Goal: Register for event/course

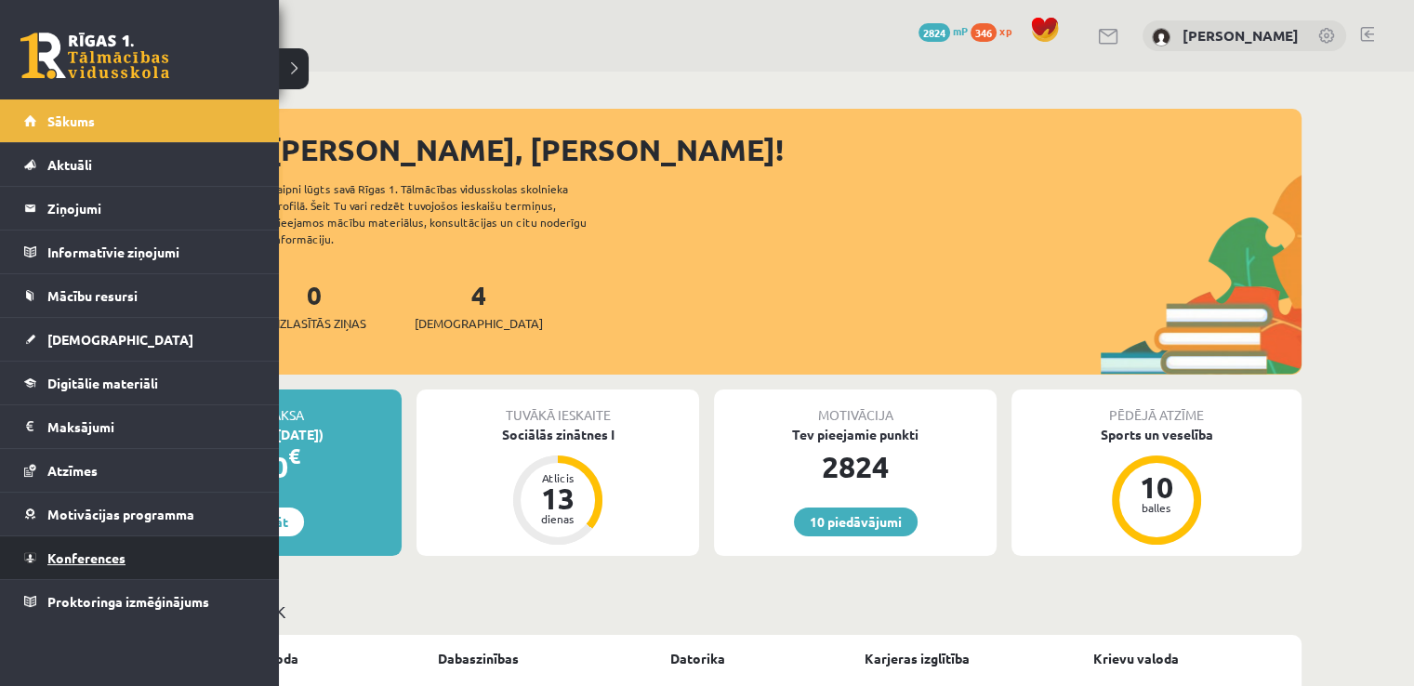
click at [129, 554] on link "Konferences" at bounding box center [140, 558] width 232 height 43
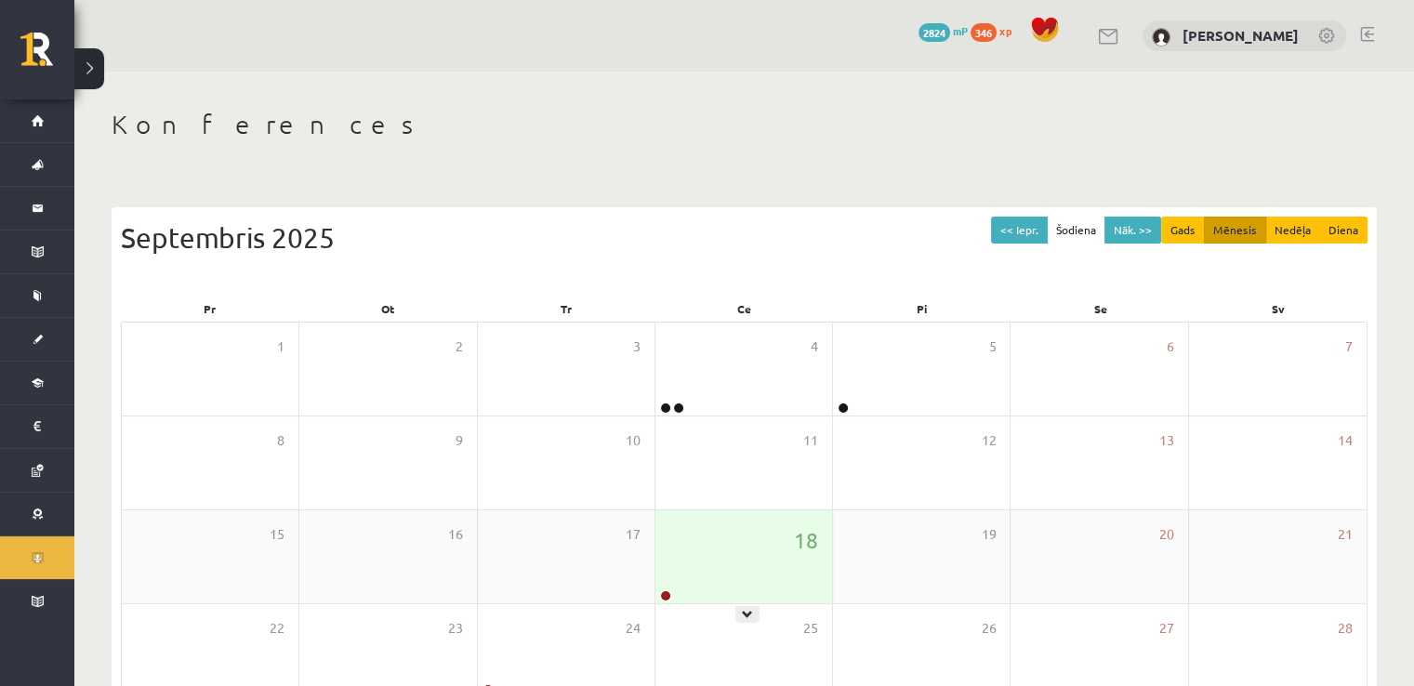
click at [717, 547] on div "18" at bounding box center [744, 557] width 177 height 93
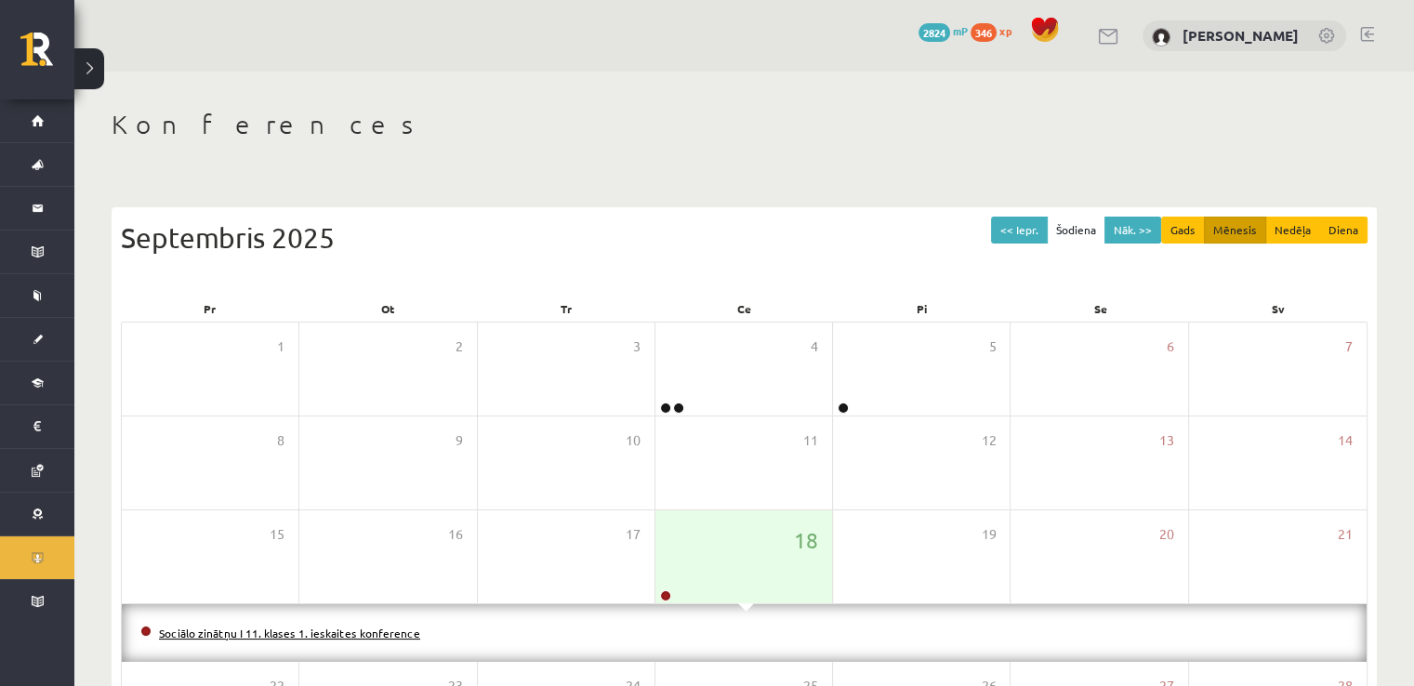
click at [376, 635] on link "Sociālo zinātņu I 11. klases 1. ieskaites konference" at bounding box center [289, 633] width 261 height 15
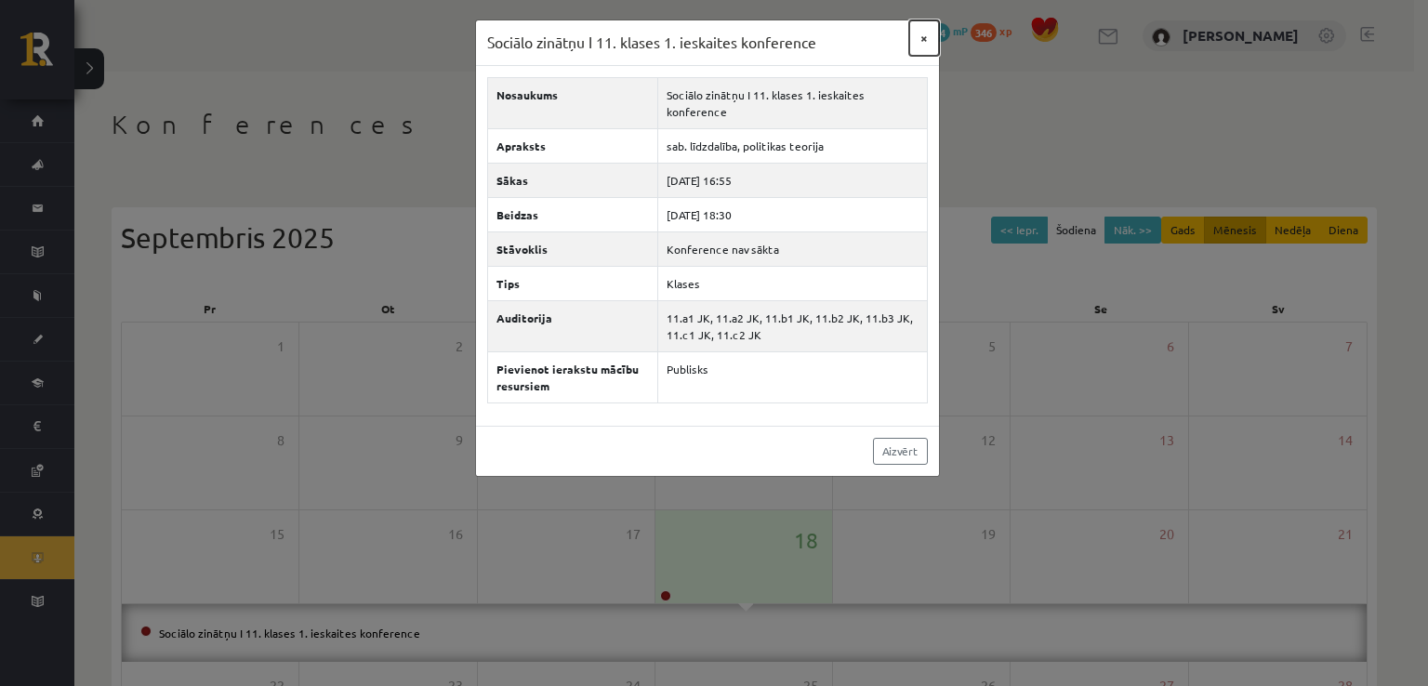
click at [922, 38] on button "×" at bounding box center [924, 37] width 30 height 35
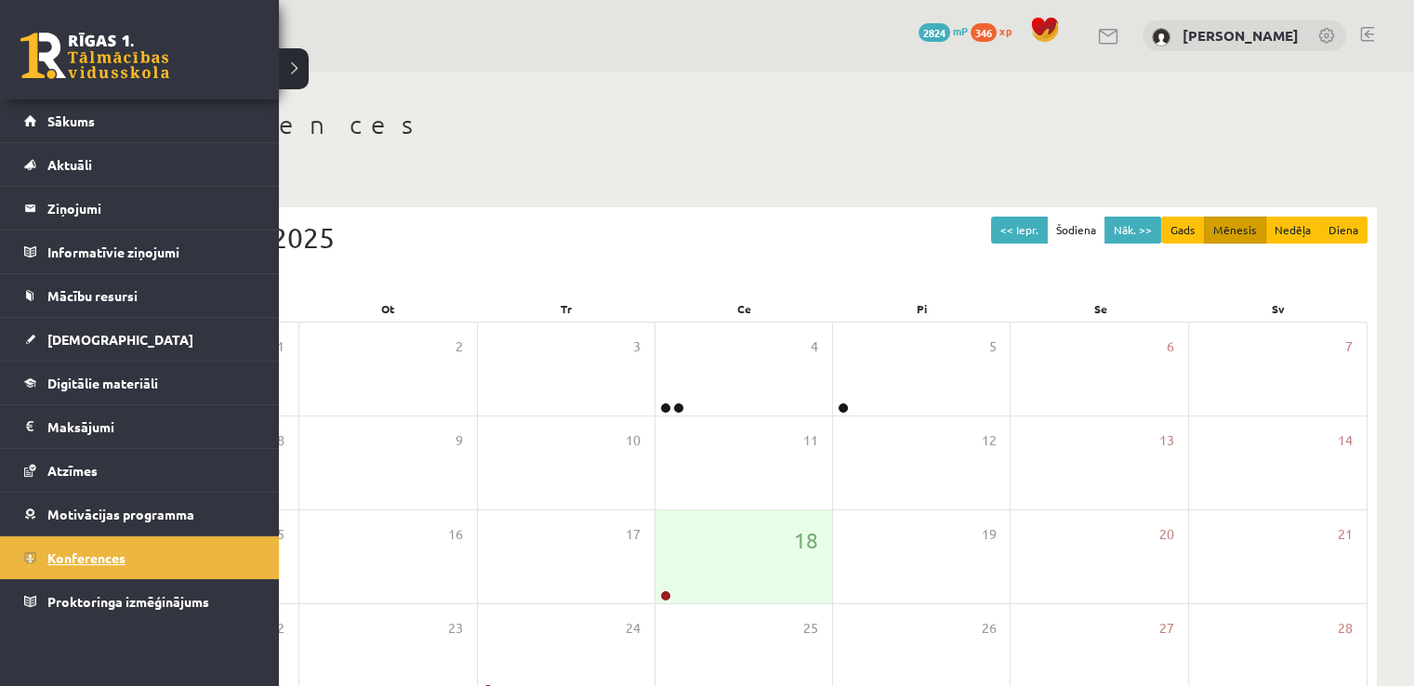
click at [38, 550] on link "Konferences" at bounding box center [140, 558] width 232 height 43
click at [78, 545] on link "Konferences" at bounding box center [140, 558] width 232 height 43
click at [73, 540] on link "Konferences" at bounding box center [140, 558] width 232 height 43
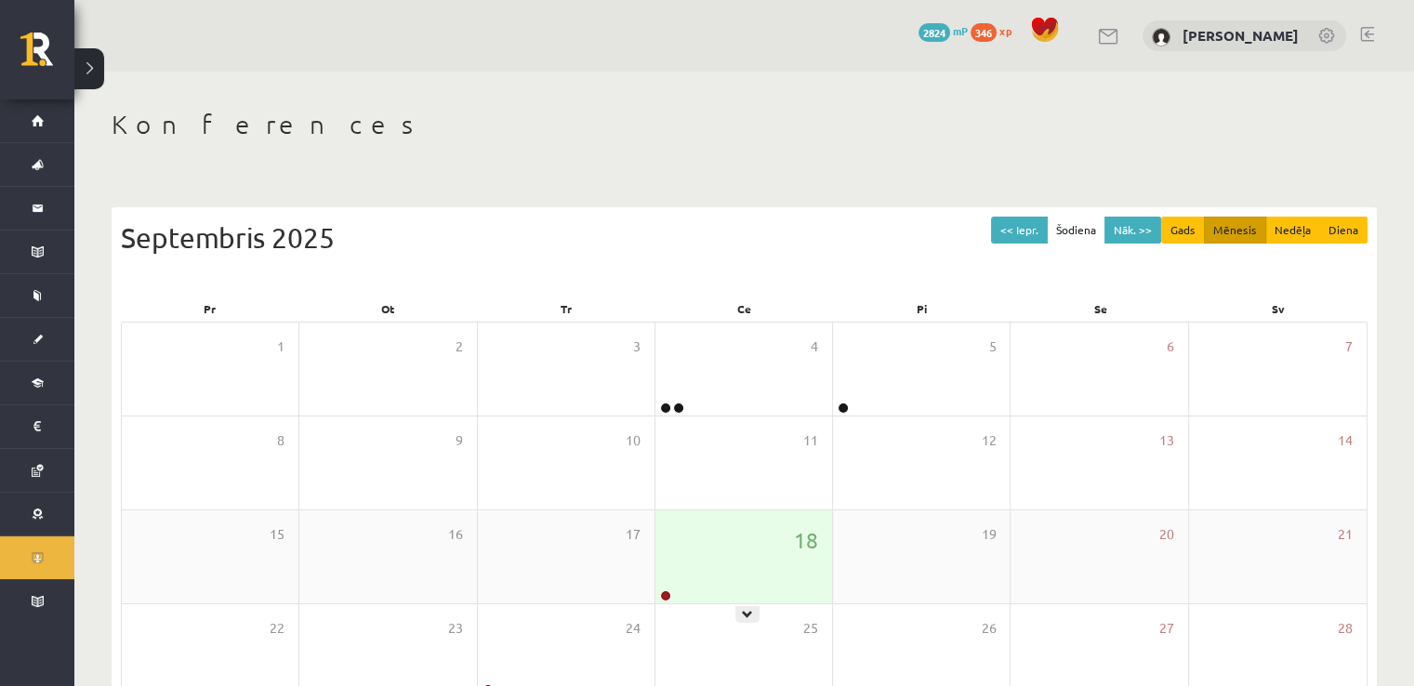
click at [763, 560] on div "18" at bounding box center [744, 557] width 177 height 93
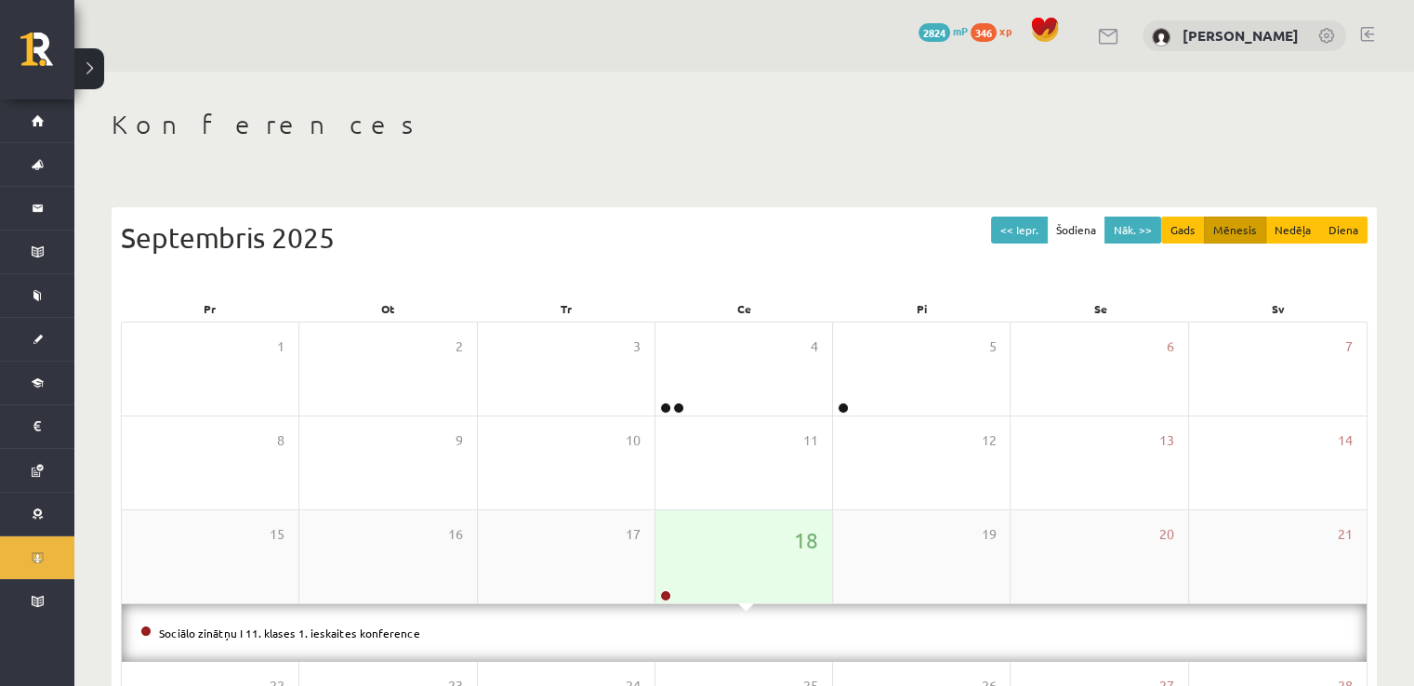
click at [757, 560] on div "18" at bounding box center [744, 557] width 177 height 93
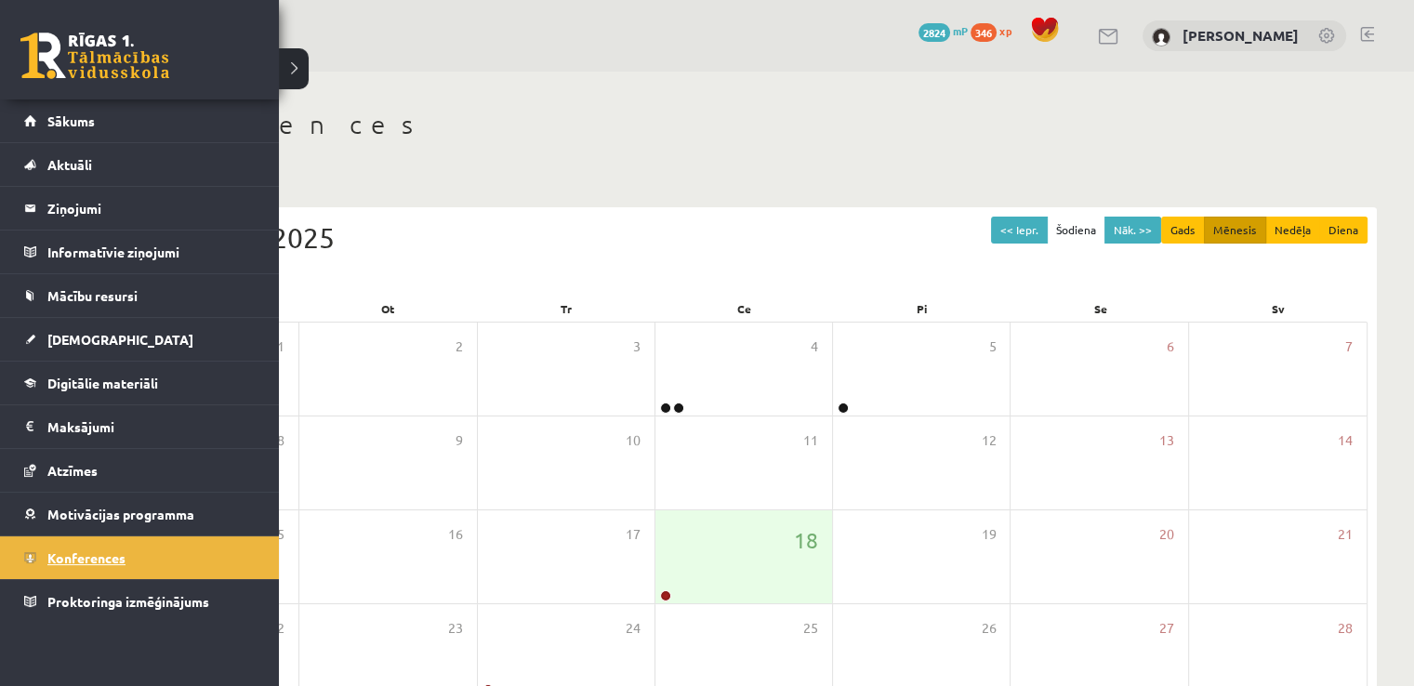
click at [56, 554] on span "Konferences" at bounding box center [86, 558] width 78 height 17
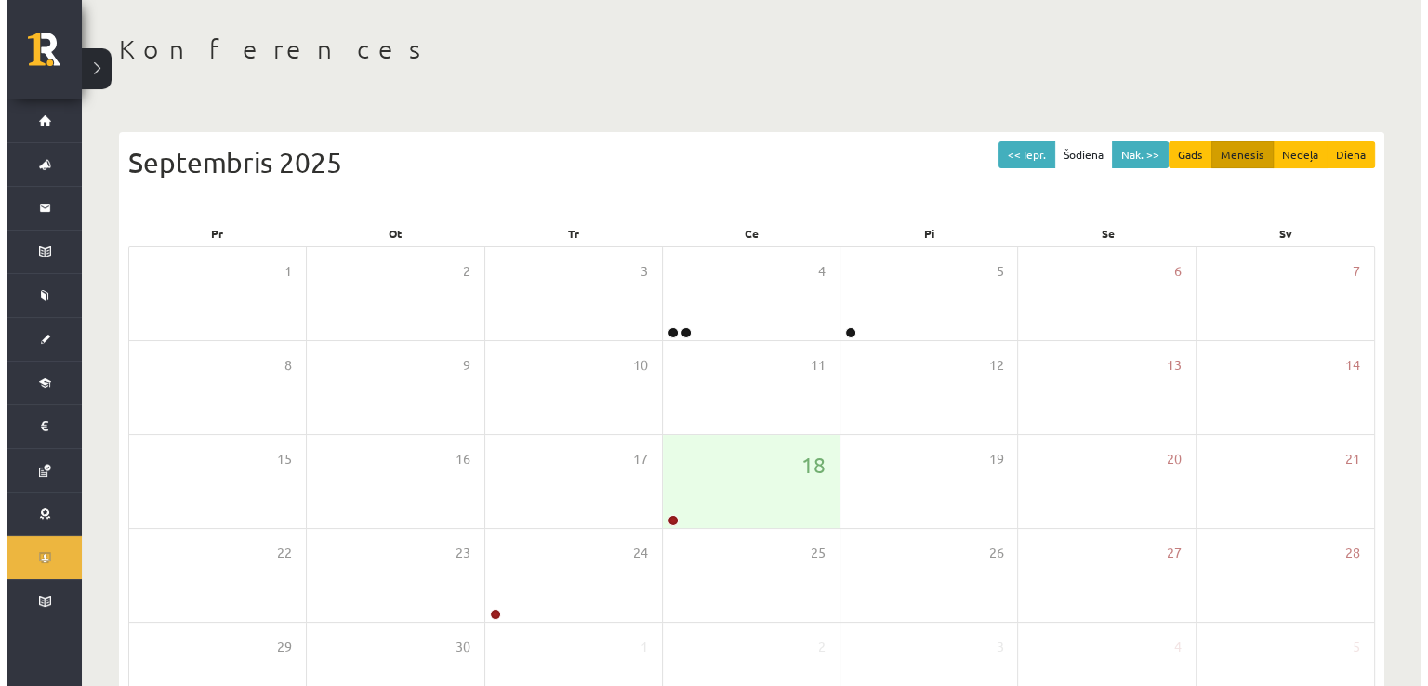
scroll to position [186, 0]
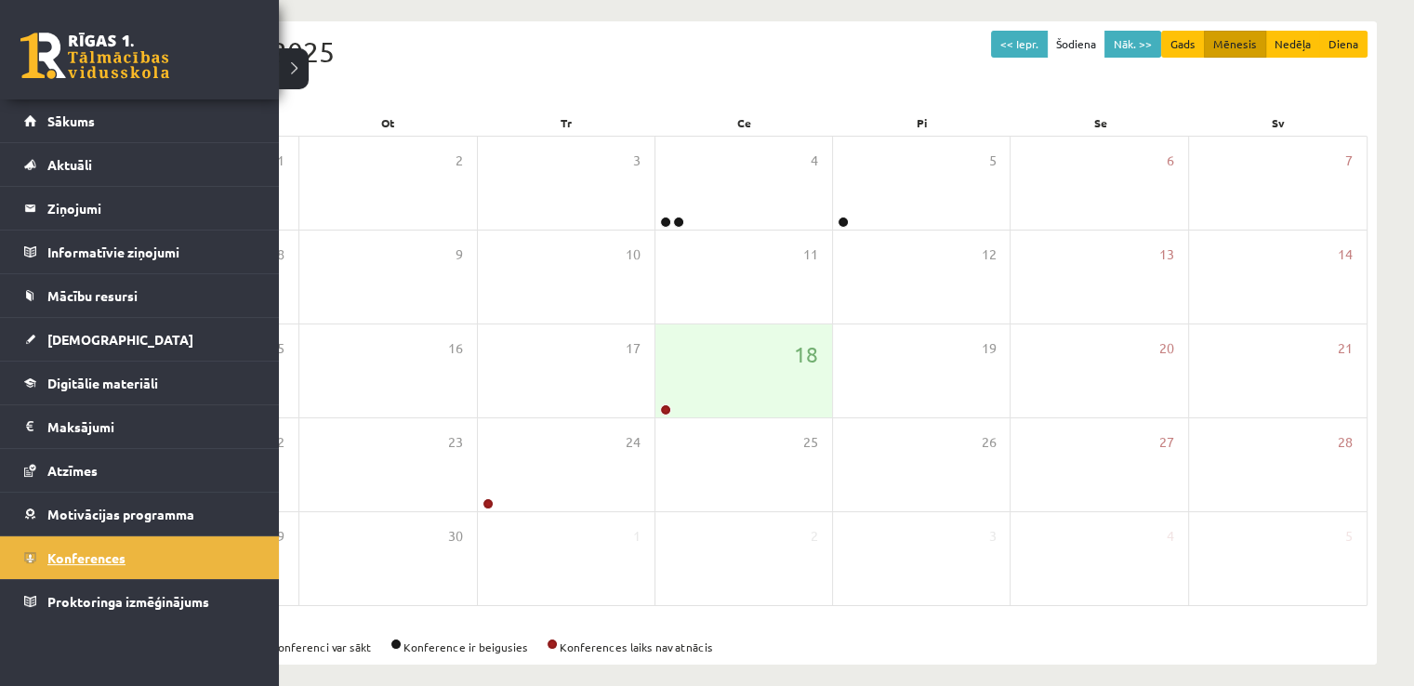
click at [70, 553] on span "Konferences" at bounding box center [86, 558] width 78 height 17
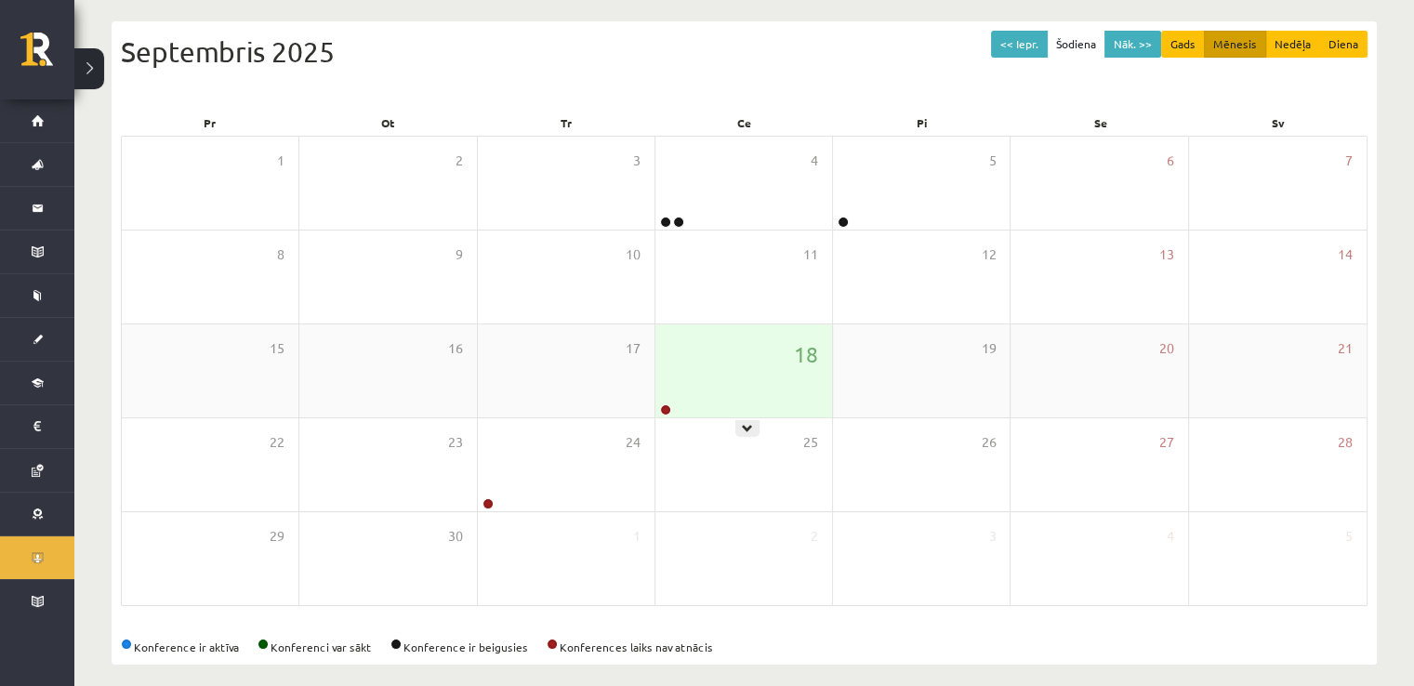
click at [722, 354] on div "18" at bounding box center [744, 371] width 177 height 93
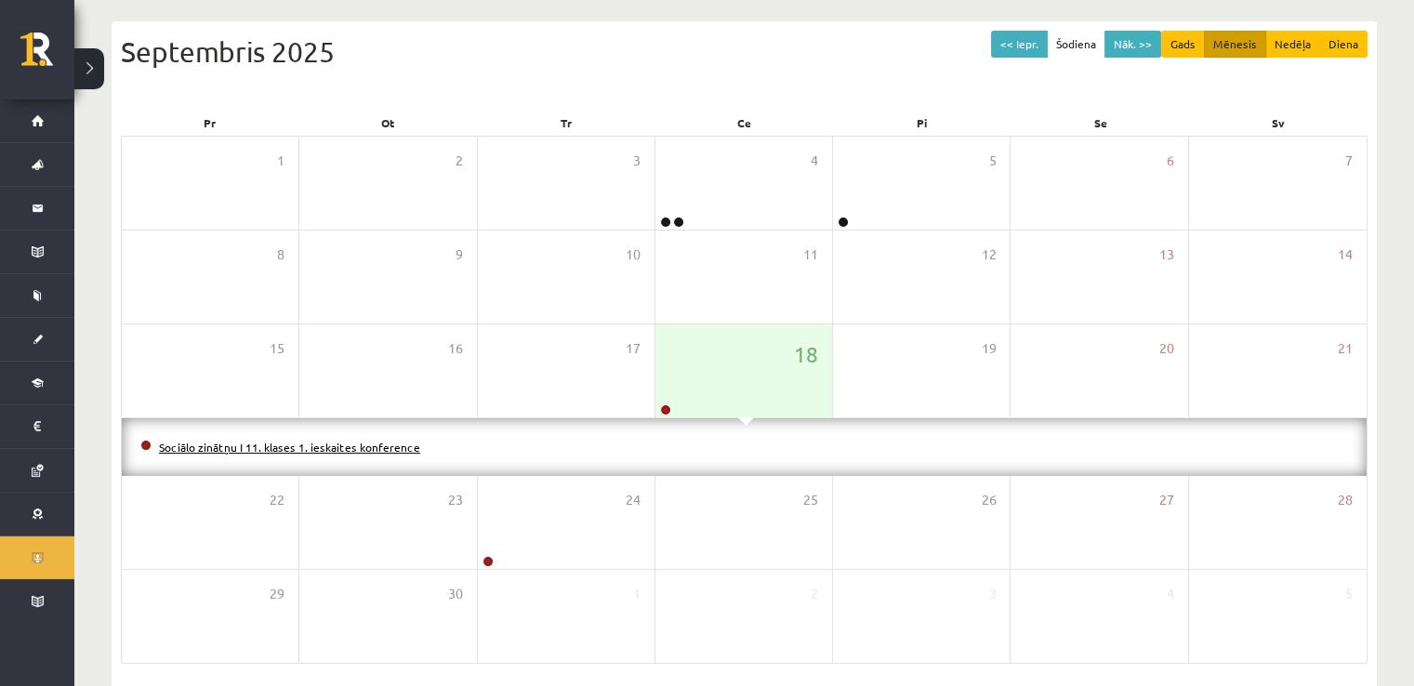
click at [315, 440] on link "Sociālo zinātņu I 11. klases 1. ieskaites konference" at bounding box center [289, 447] width 261 height 15
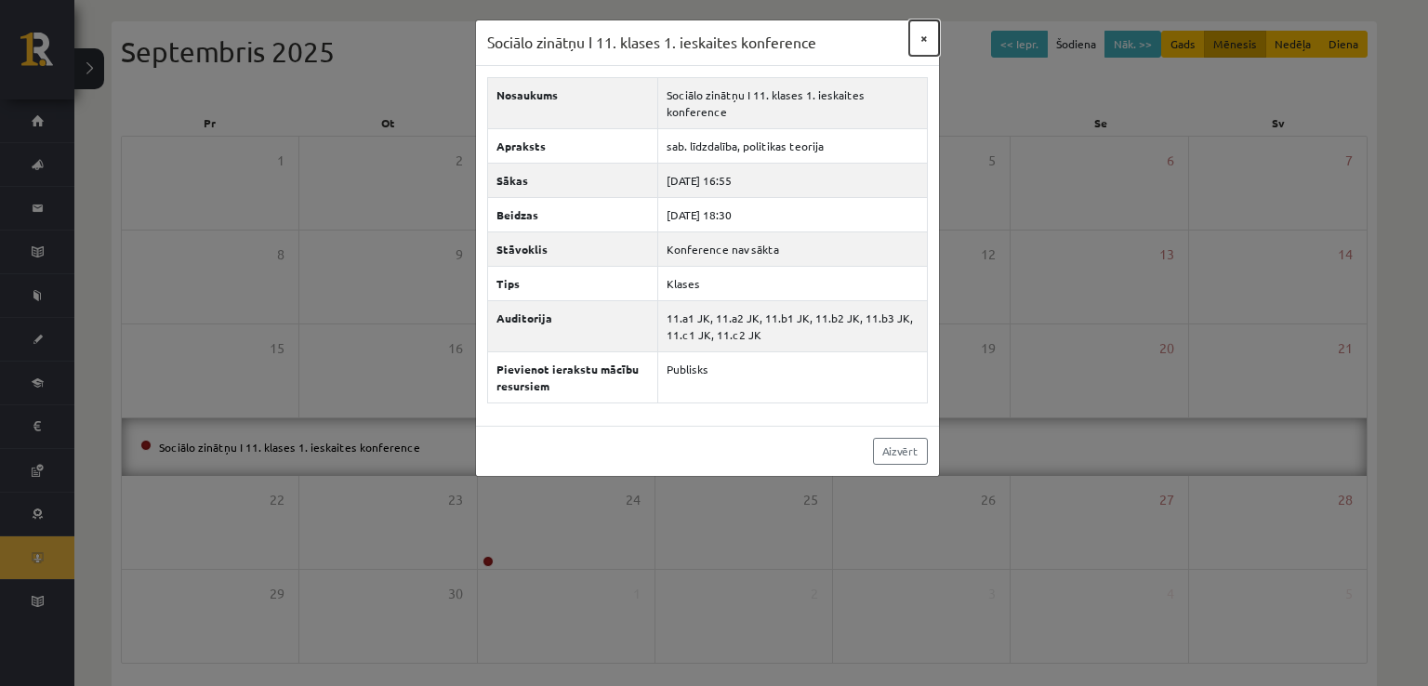
click at [925, 38] on button "×" at bounding box center [924, 37] width 30 height 35
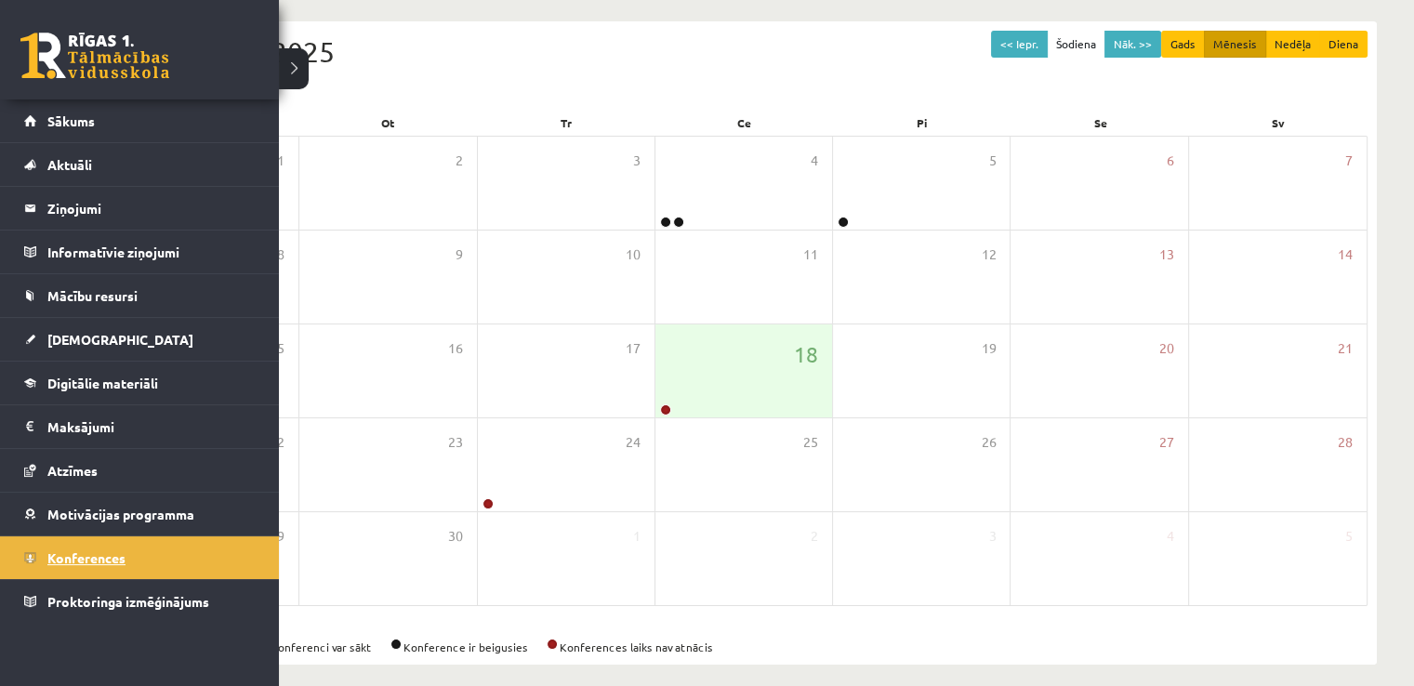
click at [36, 556] on link "Konferences" at bounding box center [140, 558] width 232 height 43
click at [73, 555] on span "Konferences" at bounding box center [86, 558] width 78 height 17
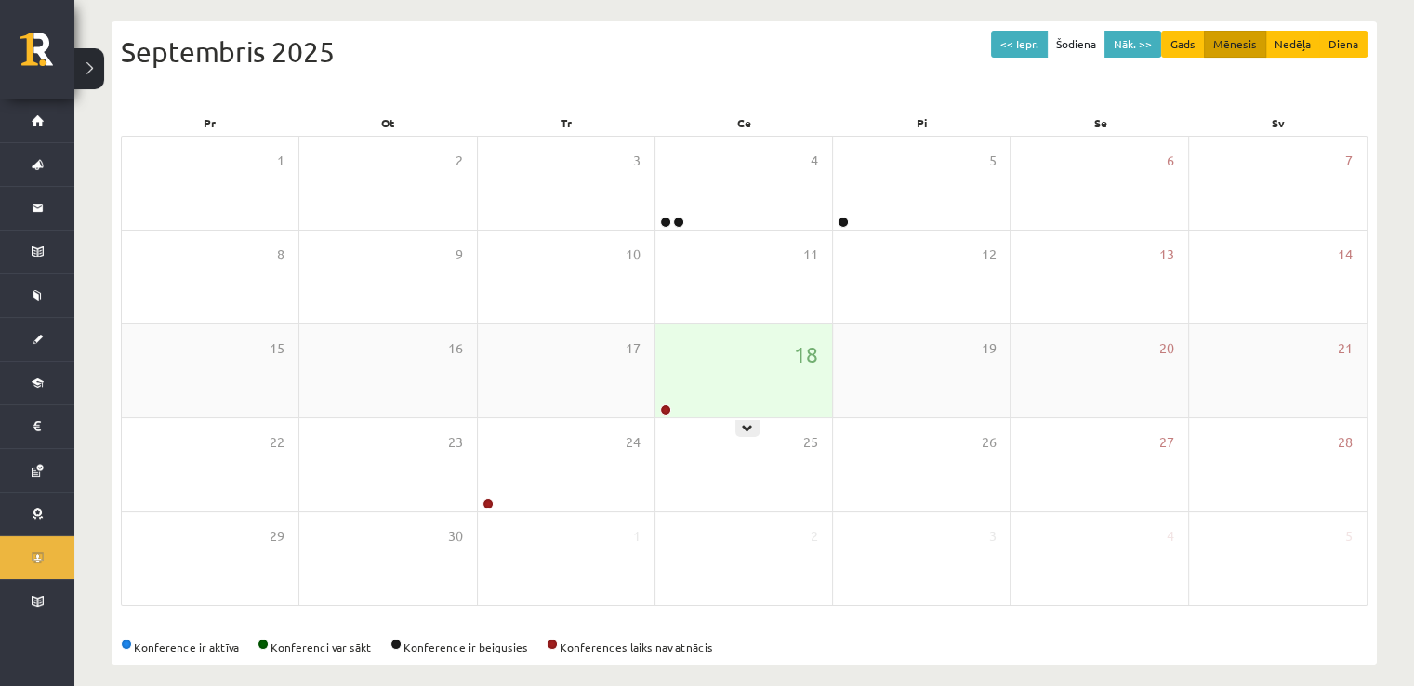
click at [728, 354] on div "18" at bounding box center [744, 371] width 177 height 93
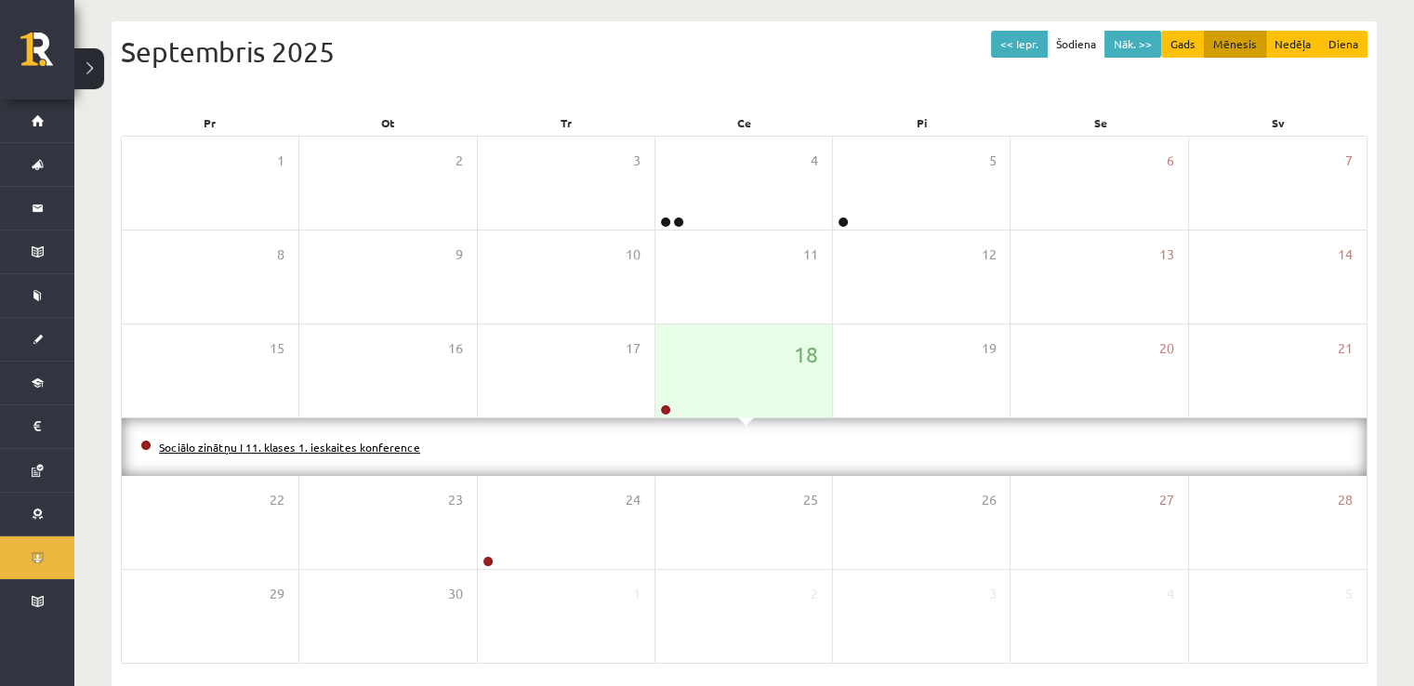
click at [293, 446] on link "Sociālo zinātņu I 11. klases 1. ieskaites konference" at bounding box center [289, 447] width 261 height 15
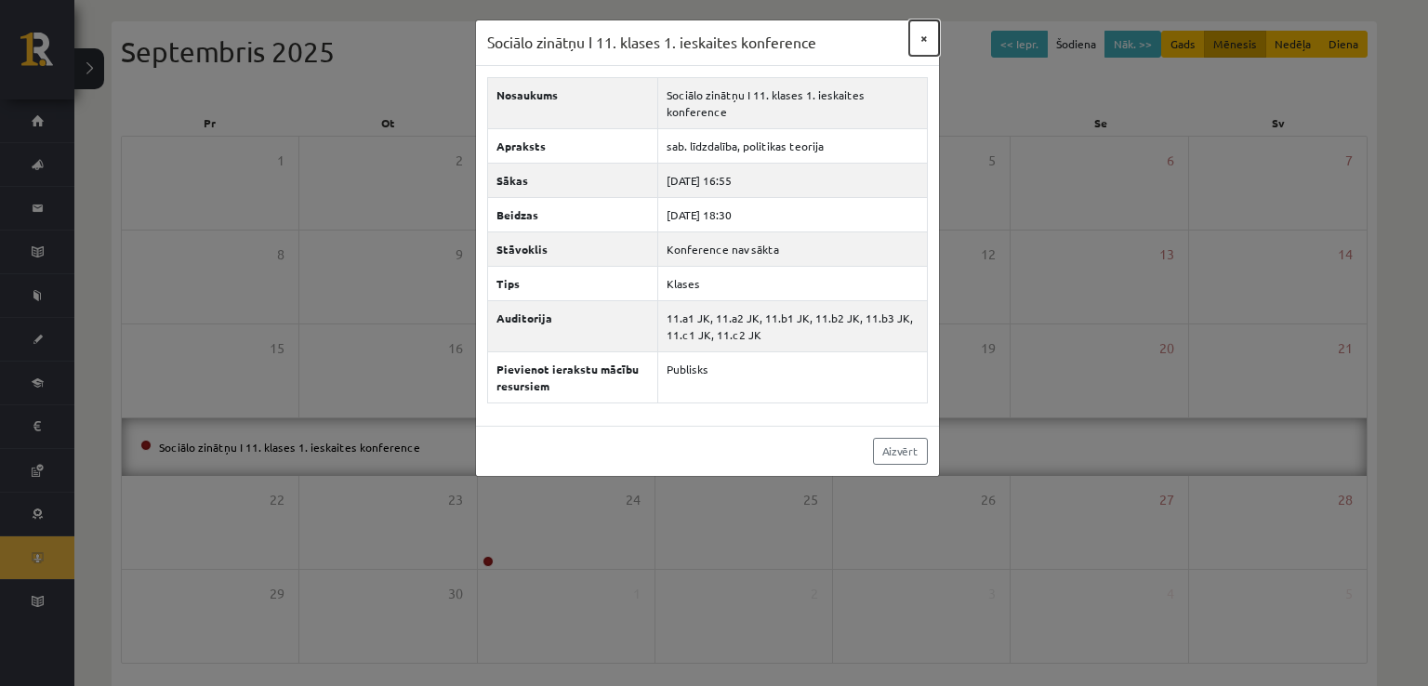
click at [922, 31] on button "×" at bounding box center [924, 37] width 30 height 35
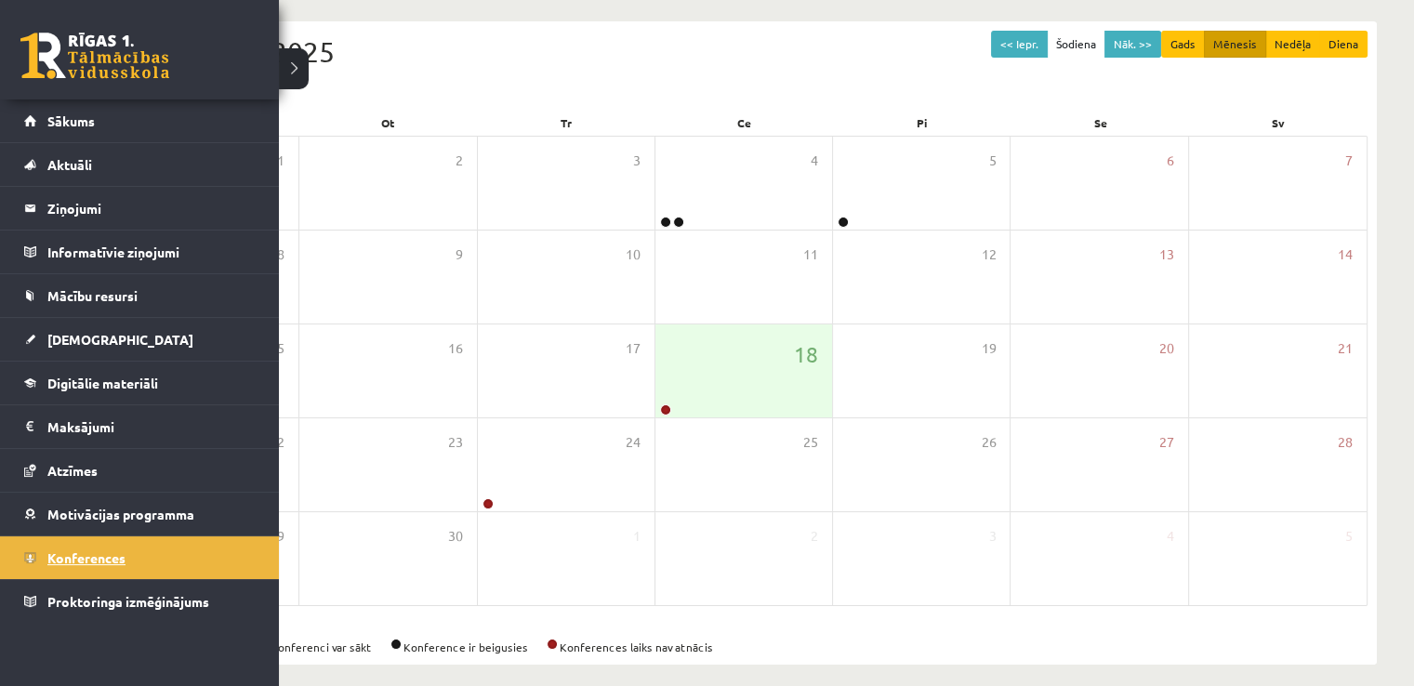
click at [88, 551] on span "Konferences" at bounding box center [86, 558] width 78 height 17
click at [103, 554] on span "Konferences" at bounding box center [86, 558] width 78 height 17
click at [51, 563] on link "Konferences" at bounding box center [140, 558] width 232 height 43
click at [71, 555] on span "Konferences" at bounding box center [86, 558] width 78 height 17
click at [44, 555] on link "Konferences" at bounding box center [140, 558] width 232 height 43
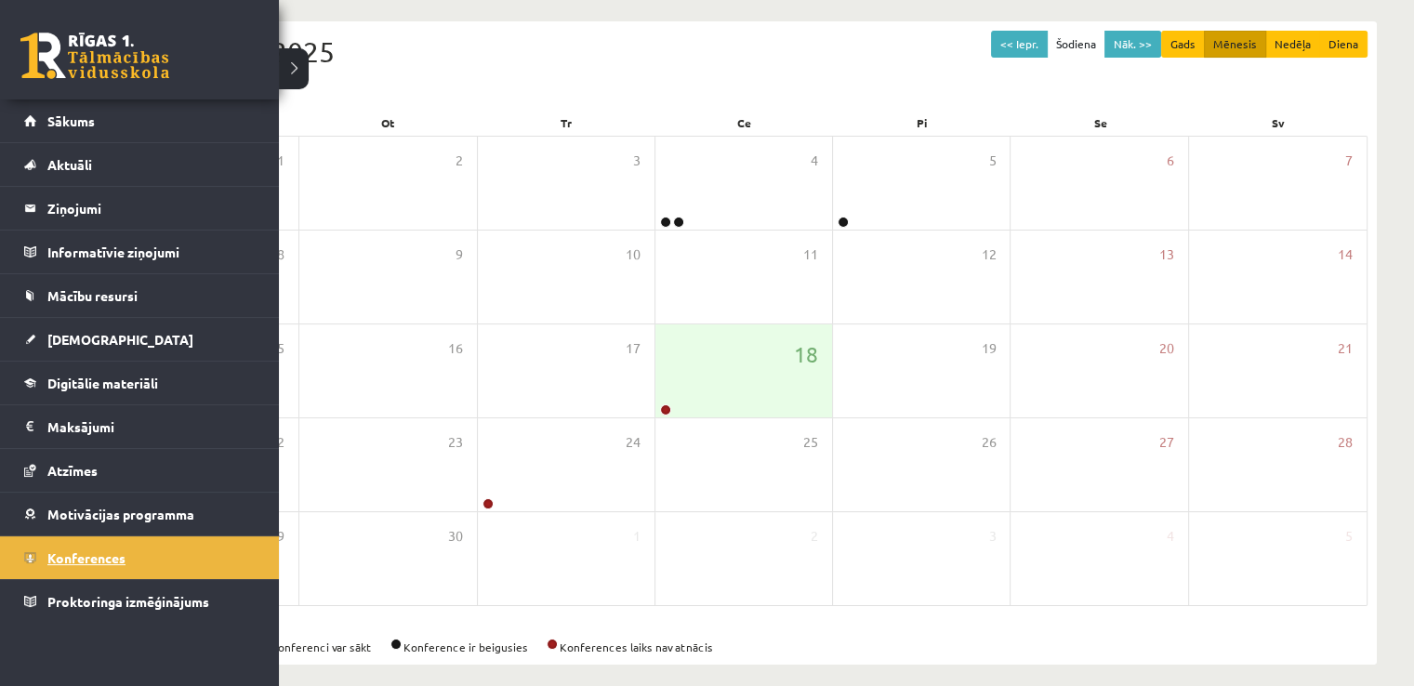
click at [60, 540] on link "Konferences" at bounding box center [140, 558] width 232 height 43
click at [71, 553] on span "Konferences" at bounding box center [86, 558] width 78 height 17
click at [76, 540] on link "Konferences" at bounding box center [140, 558] width 232 height 43
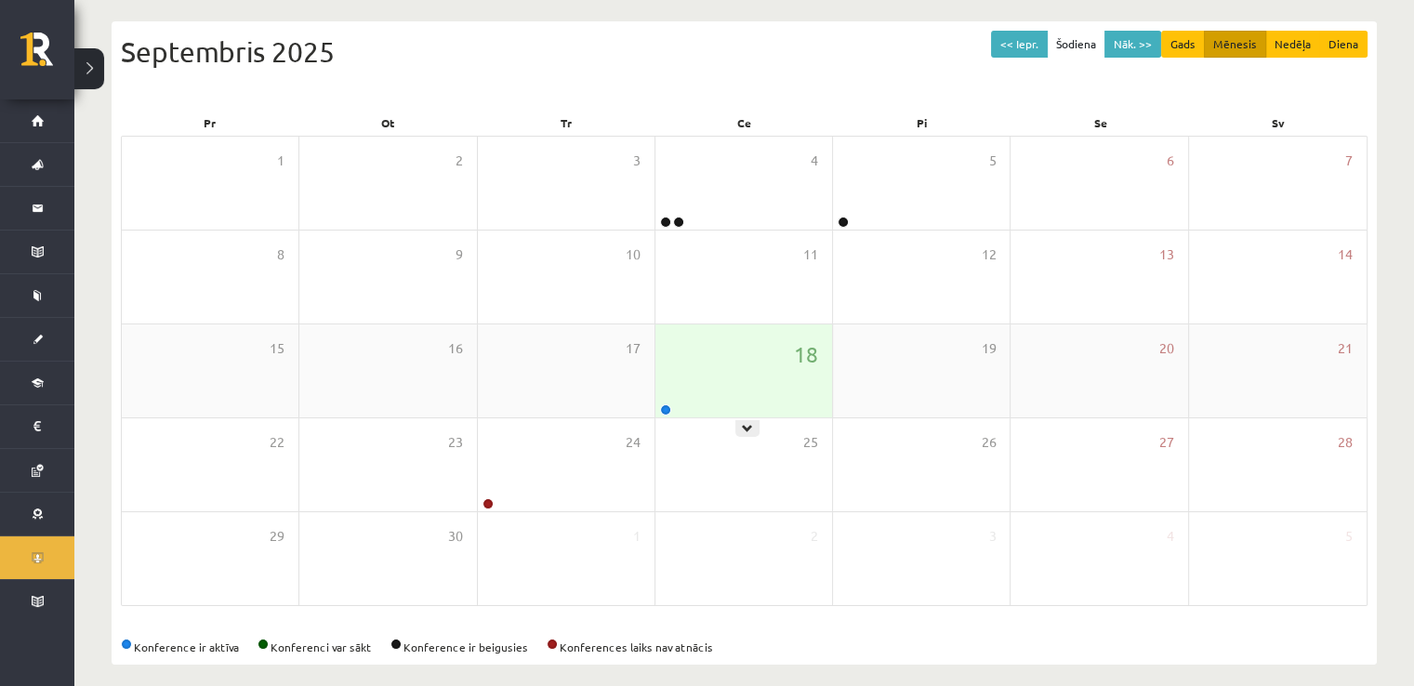
click at [689, 381] on div "18" at bounding box center [744, 371] width 177 height 93
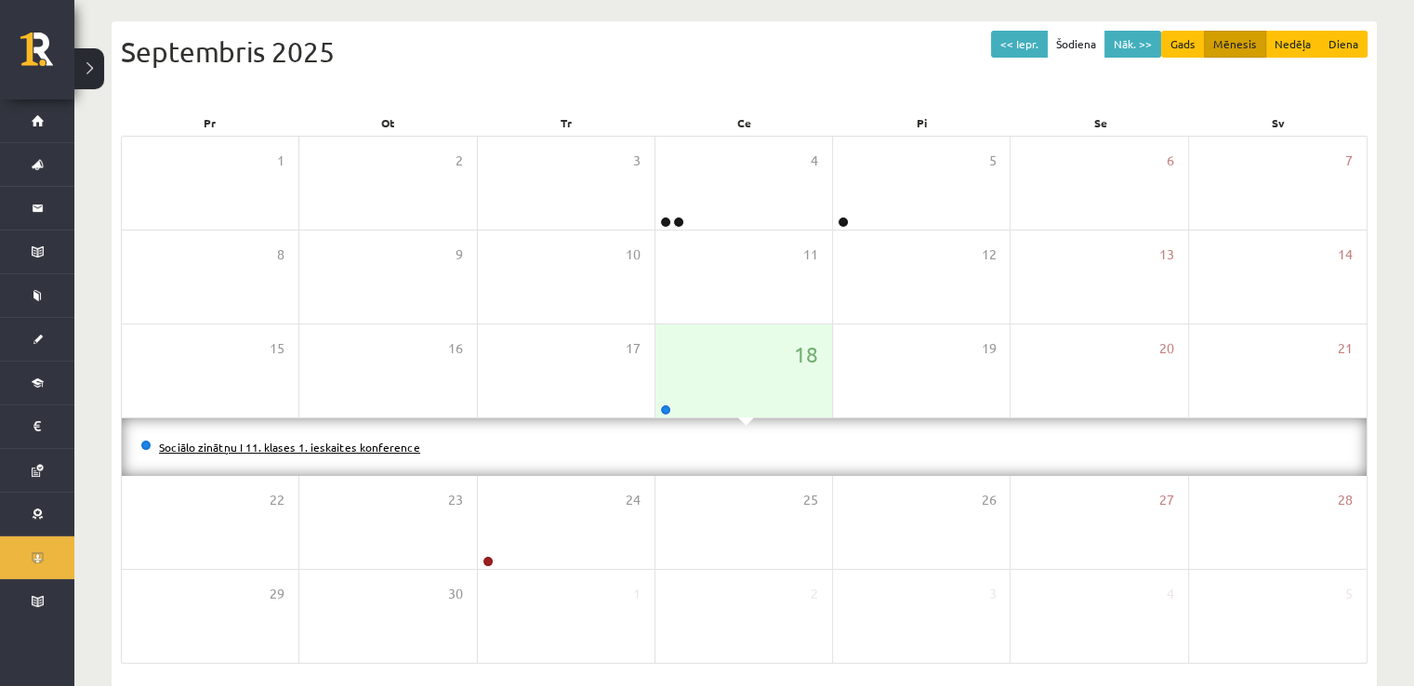
click at [379, 445] on link "Sociālo zinātņu I 11. klases 1. ieskaites konference" at bounding box center [289, 447] width 261 height 15
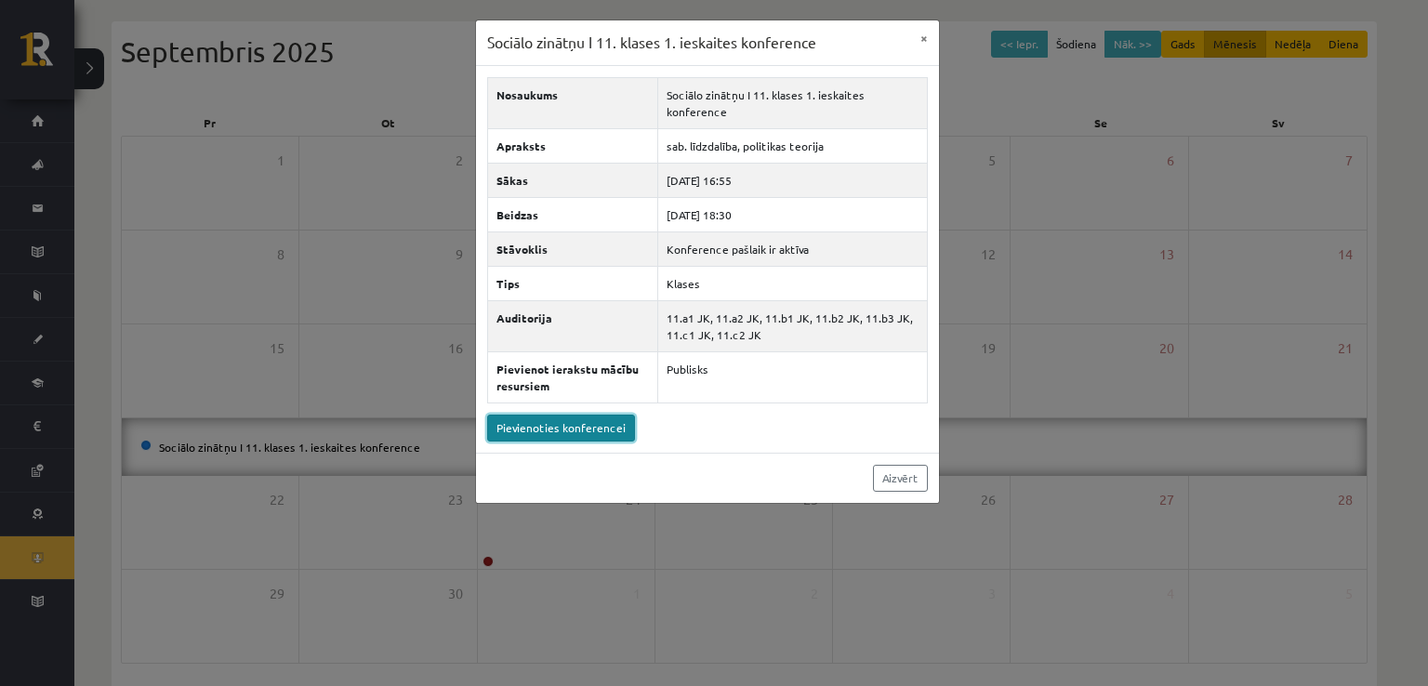
click at [590, 425] on link "Pievienoties konferencei" at bounding box center [561, 428] width 148 height 27
